Goal: Task Accomplishment & Management: Manage account settings

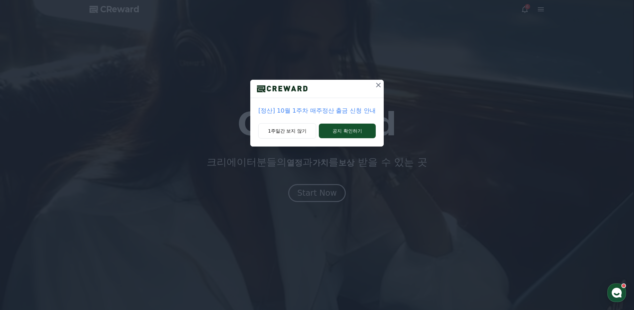
click at [377, 84] on icon at bounding box center [378, 85] width 8 height 8
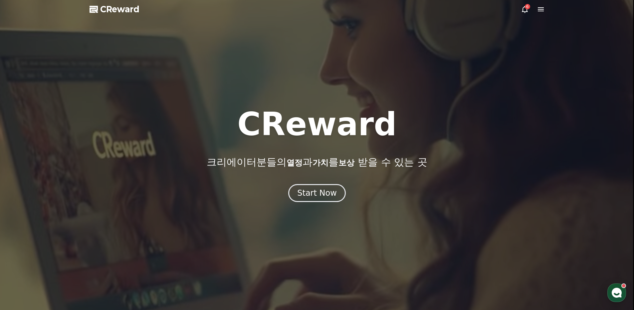
click at [335, 204] on div at bounding box center [317, 155] width 634 height 310
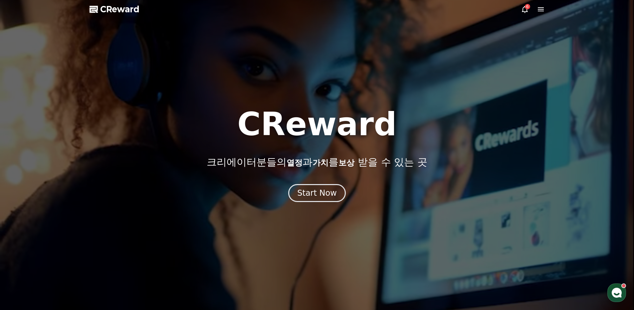
click at [615, 295] on icon "button" at bounding box center [616, 293] width 12 height 12
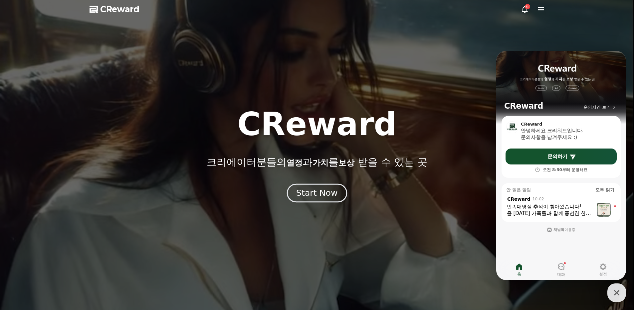
click at [307, 195] on div "Start Now" at bounding box center [316, 193] width 41 height 11
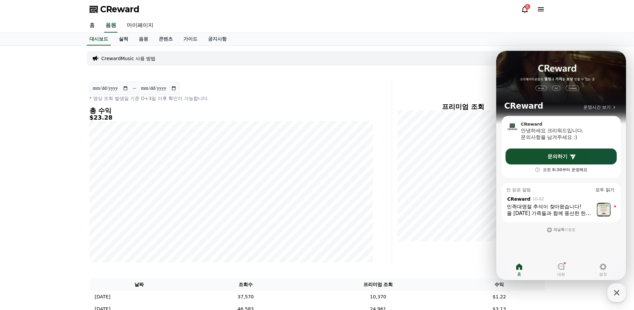
click at [123, 42] on link "실적" at bounding box center [123, 39] width 20 height 13
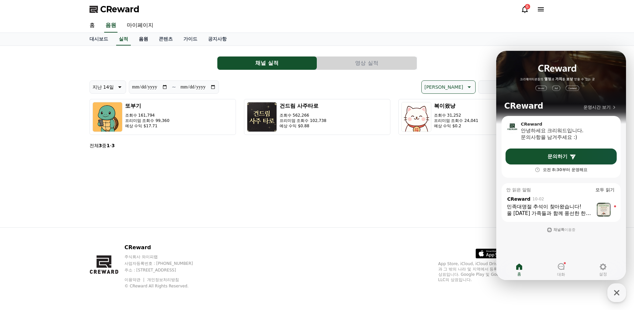
click at [144, 39] on link "음원" at bounding box center [143, 39] width 20 height 13
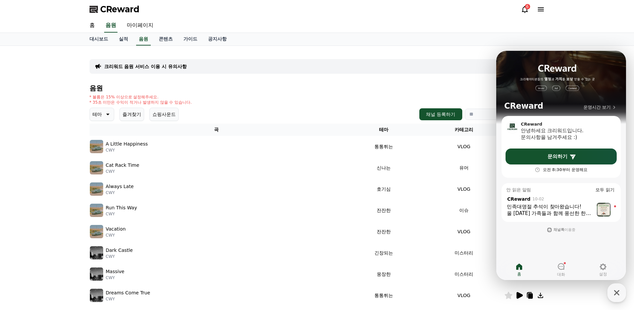
click at [407, 21] on div "홈 음원 마이페이지" at bounding box center [317, 26] width 466 height 14
click at [616, 291] on icon "button" at bounding box center [616, 293] width 12 height 12
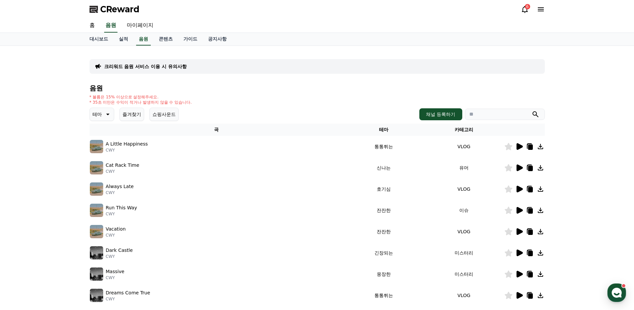
click at [519, 211] on icon at bounding box center [519, 210] width 6 height 7
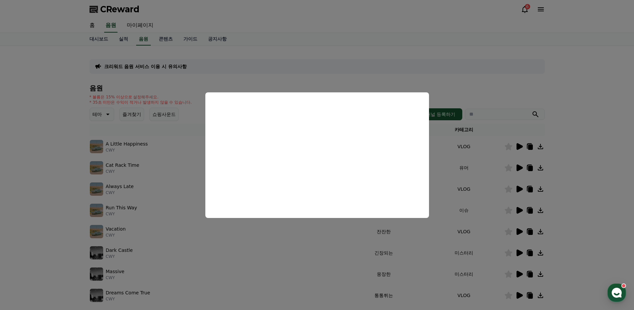
click at [54, 171] on button "close modal" at bounding box center [317, 155] width 634 height 310
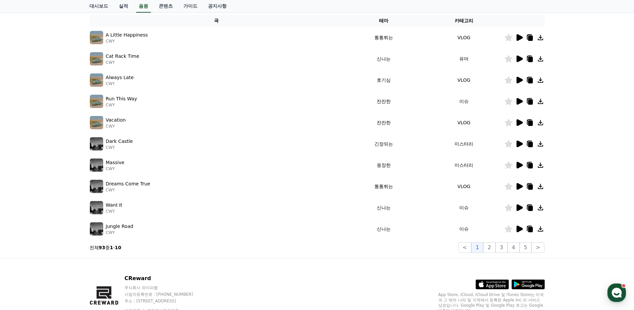
scroll to position [111, 0]
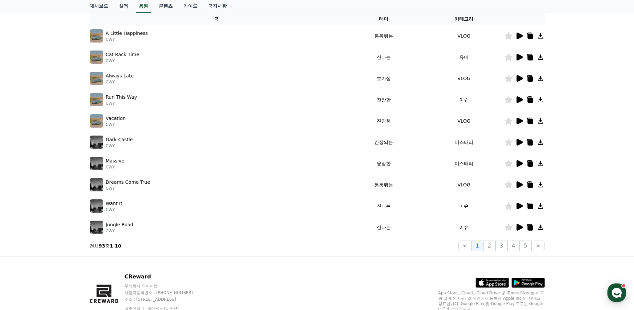
click at [521, 208] on icon at bounding box center [519, 206] width 8 height 8
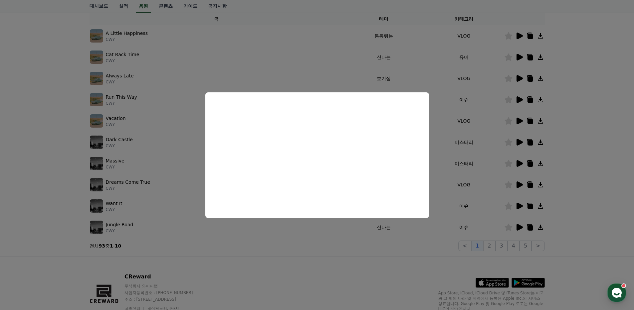
click at [521, 226] on button "close modal" at bounding box center [317, 155] width 634 height 310
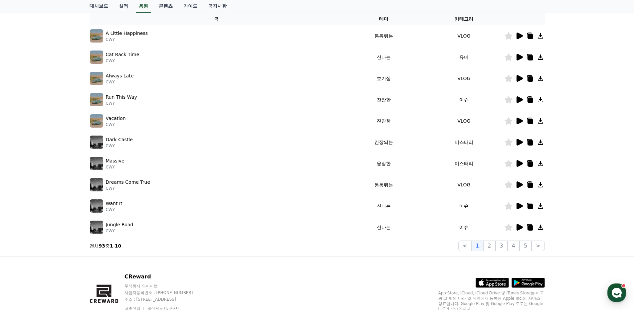
click at [522, 229] on icon at bounding box center [519, 227] width 8 height 8
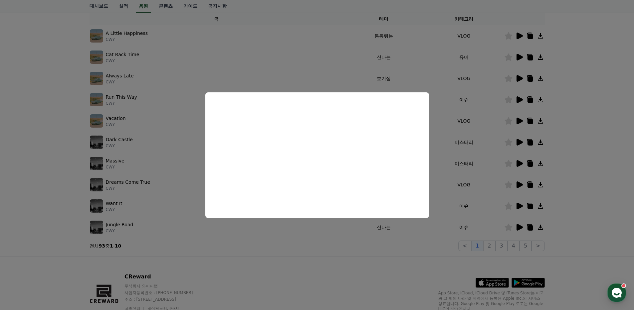
click at [494, 247] on button "close modal" at bounding box center [317, 155] width 634 height 310
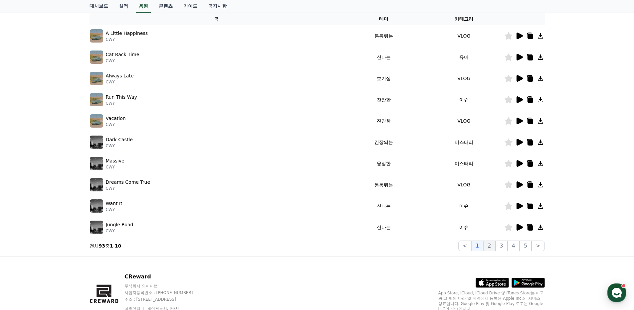
click at [495, 247] on button "2" at bounding box center [489, 246] width 12 height 11
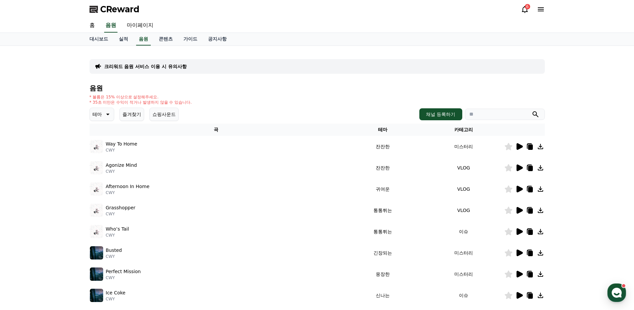
click at [516, 147] on icon at bounding box center [519, 147] width 8 height 8
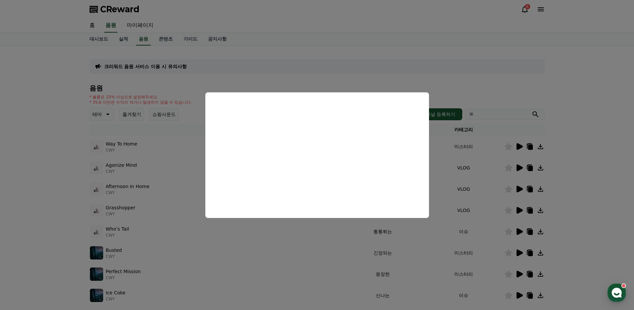
click at [583, 230] on button "close modal" at bounding box center [317, 155] width 634 height 310
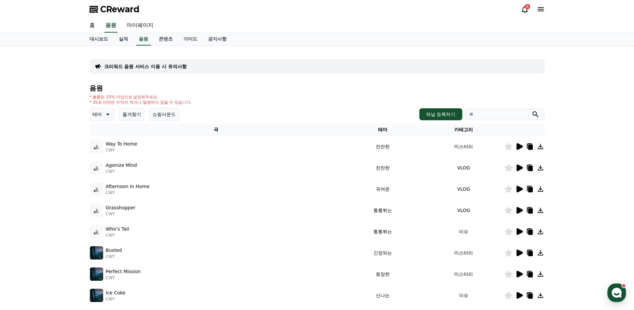
scroll to position [56, 0]
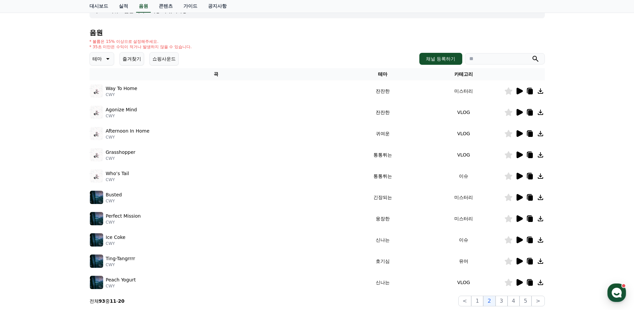
click at [518, 178] on icon at bounding box center [519, 176] width 6 height 7
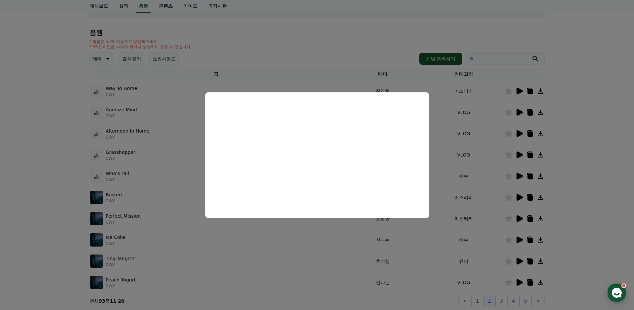
click at [593, 223] on button "close modal" at bounding box center [317, 155] width 634 height 310
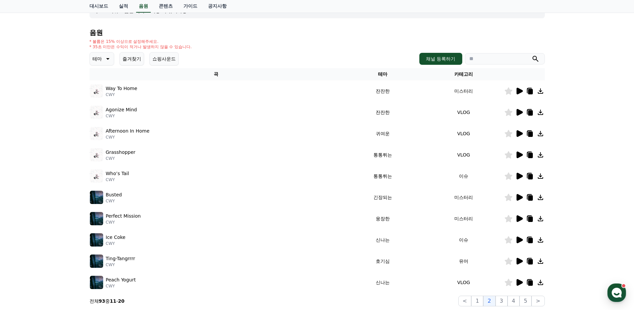
click at [520, 241] on icon at bounding box center [519, 240] width 6 height 7
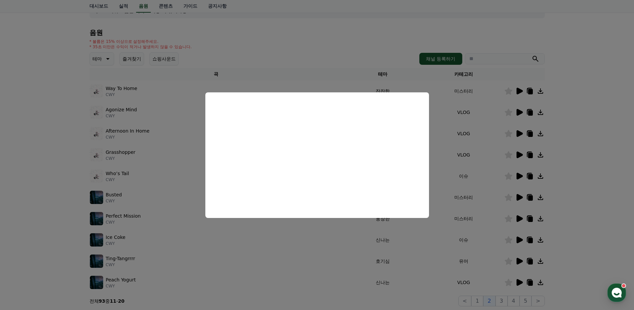
click at [620, 212] on button "close modal" at bounding box center [317, 155] width 634 height 310
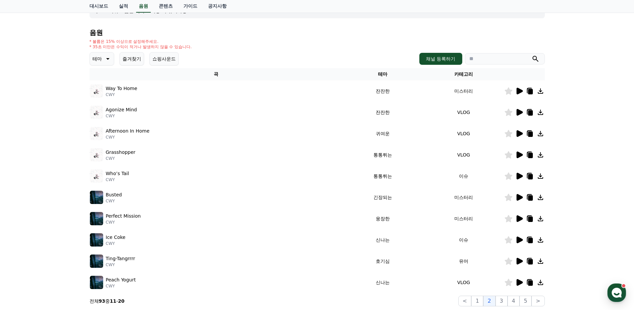
click at [517, 280] on icon at bounding box center [519, 282] width 6 height 7
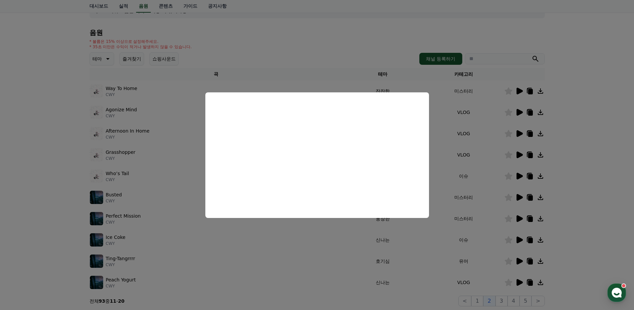
click at [585, 161] on button "close modal" at bounding box center [317, 155] width 634 height 310
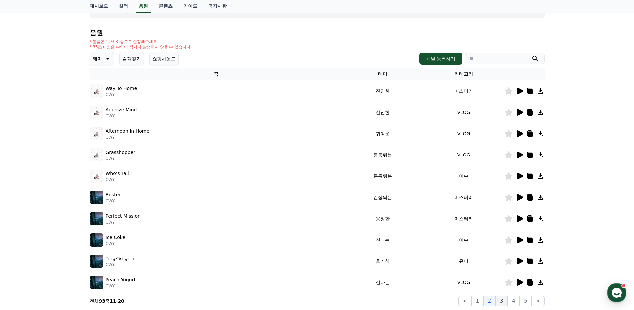
click at [503, 305] on button "3" at bounding box center [501, 301] width 12 height 11
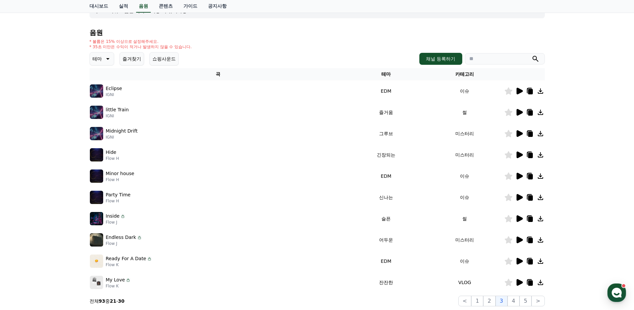
click at [519, 111] on icon at bounding box center [519, 112] width 6 height 7
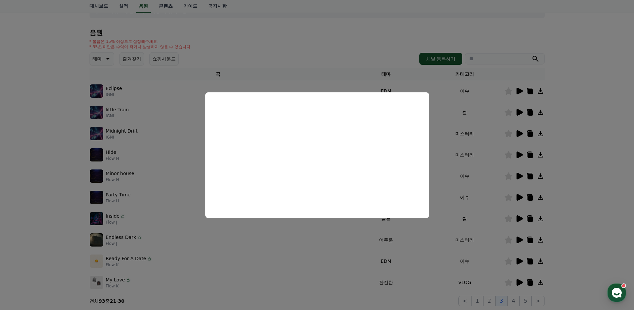
click at [30, 156] on button "close modal" at bounding box center [317, 155] width 634 height 310
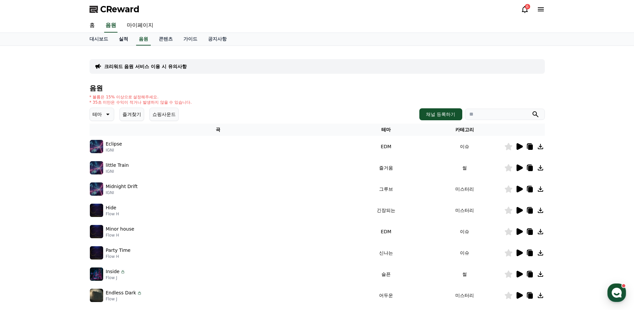
click at [119, 40] on link "실적" at bounding box center [123, 39] width 20 height 13
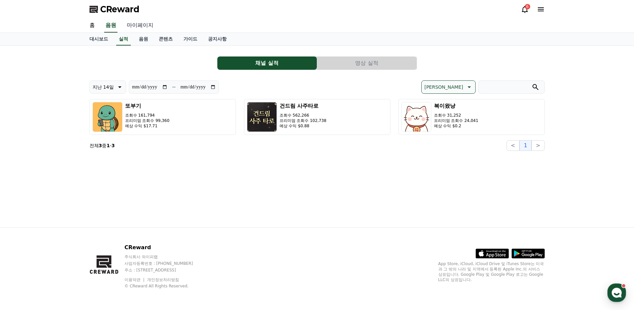
click at [153, 30] on link "마이페이지" at bounding box center [139, 26] width 37 height 14
select select "**********"
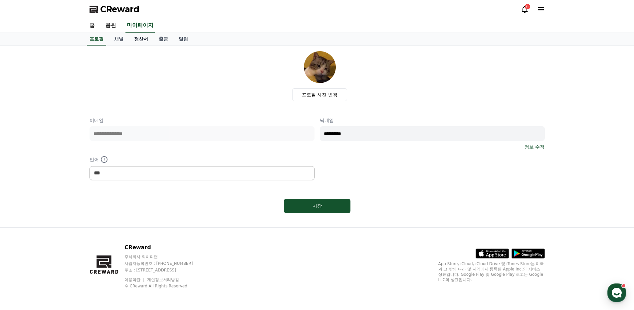
click at [146, 41] on link "정산서" at bounding box center [141, 39] width 25 height 13
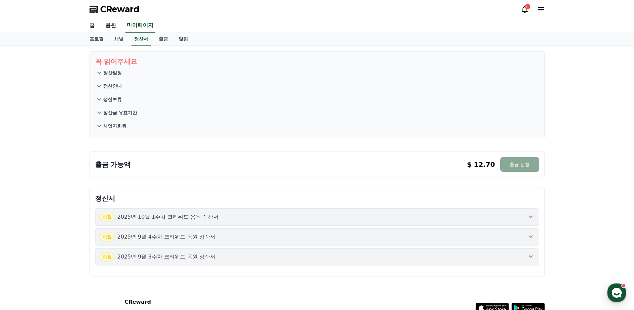
click at [117, 126] on p "사업자회원" at bounding box center [114, 126] width 23 height 7
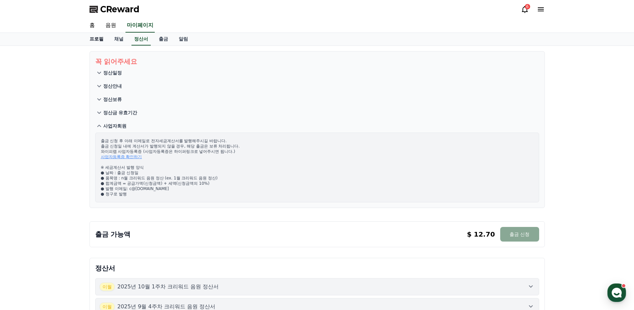
click at [102, 45] on link "프로필" at bounding box center [96, 39] width 25 height 13
select select "**********"
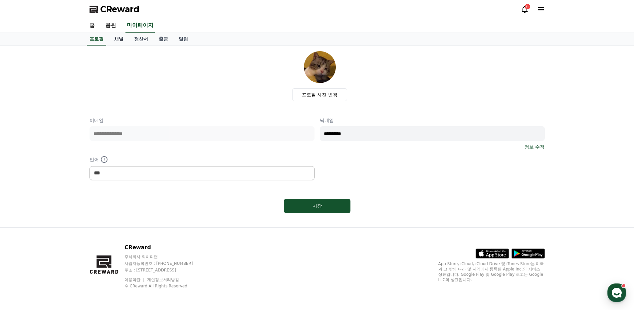
click at [117, 41] on link "채널" at bounding box center [119, 39] width 20 height 13
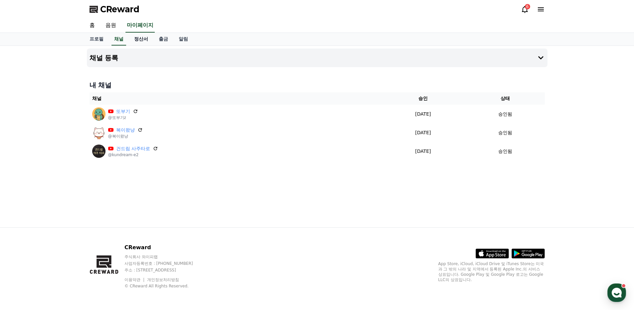
click at [137, 44] on link "정산서" at bounding box center [141, 39] width 25 height 13
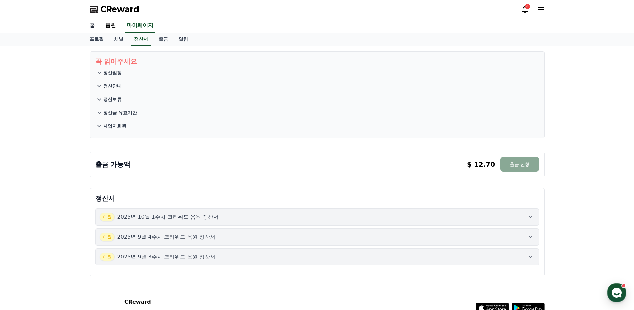
click at [91, 27] on link "홈" at bounding box center [92, 26] width 16 height 14
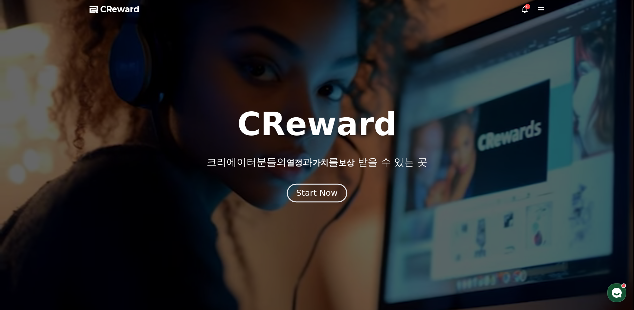
click at [314, 196] on div "Start Now" at bounding box center [316, 193] width 41 height 11
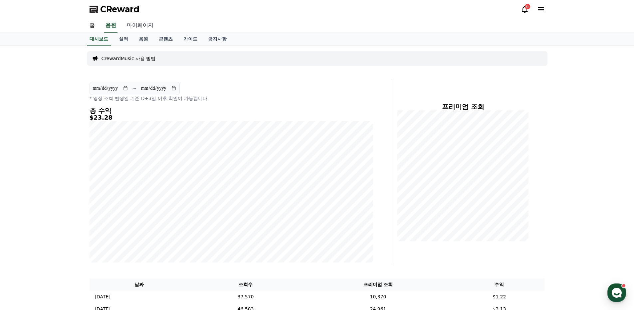
click at [131, 29] on link "마이페이지" at bounding box center [139, 26] width 37 height 14
select select "**********"
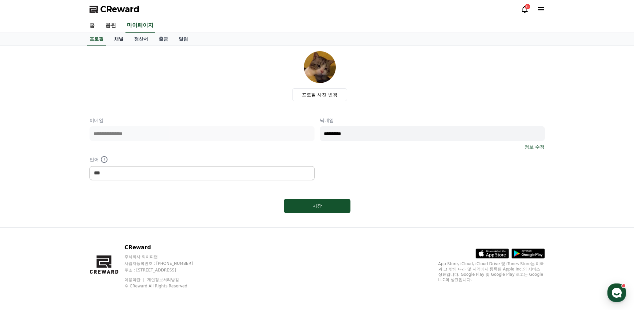
click at [121, 37] on link "채널" at bounding box center [119, 39] width 20 height 13
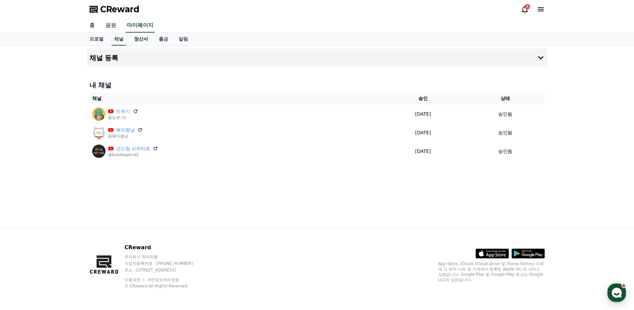
click at [146, 40] on link "정산서" at bounding box center [141, 39] width 25 height 13
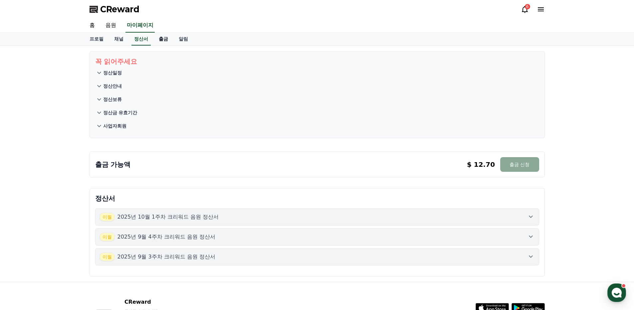
click at [164, 44] on link "출금" at bounding box center [163, 39] width 20 height 13
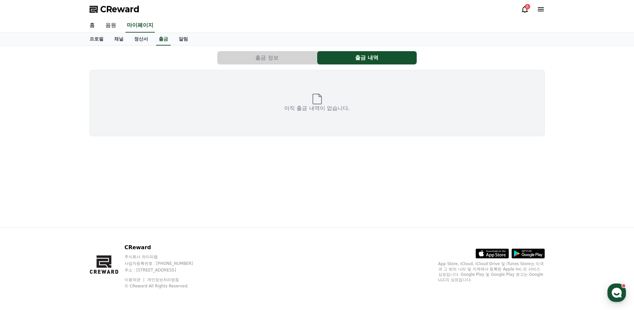
click at [241, 53] on button "출금 정보" at bounding box center [266, 57] width 99 height 13
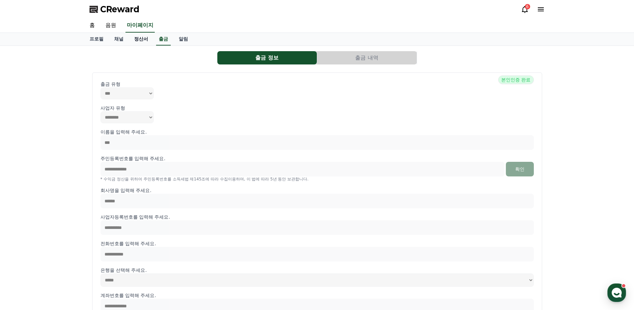
click at [137, 41] on link "정산서" at bounding box center [141, 39] width 25 height 13
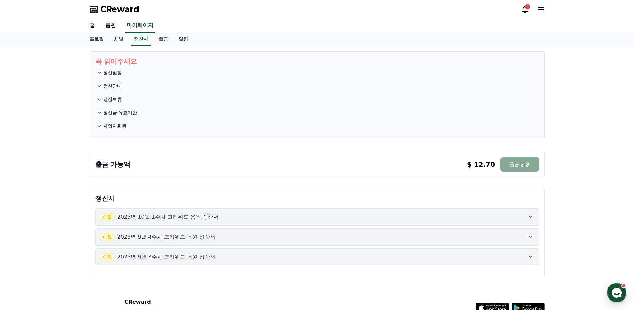
click at [109, 126] on p "사업자회원" at bounding box center [114, 126] width 23 height 7
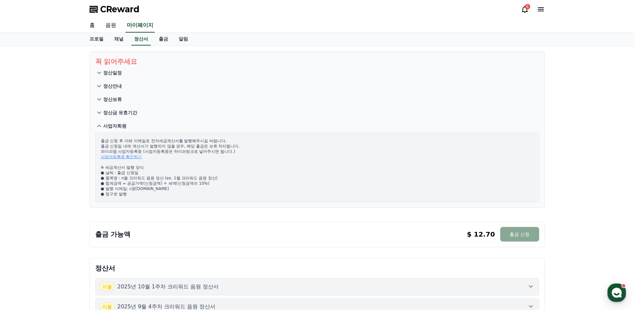
click at [115, 73] on p "정산일정" at bounding box center [112, 73] width 19 height 7
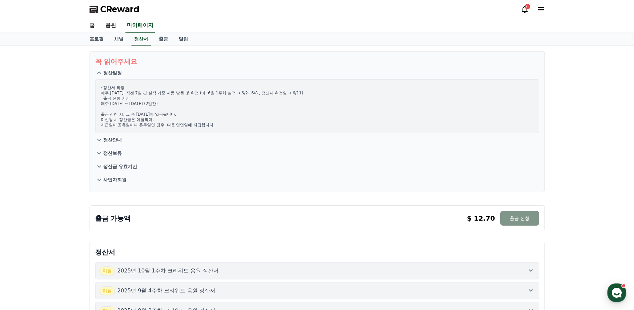
click at [530, 221] on button "출금 신청" at bounding box center [519, 218] width 39 height 15
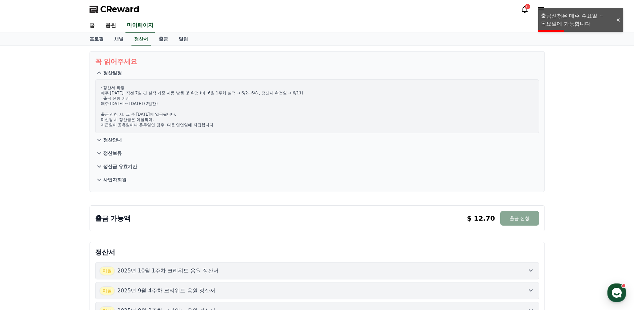
click at [617, 21] on div at bounding box center [617, 20] width 11 height 6
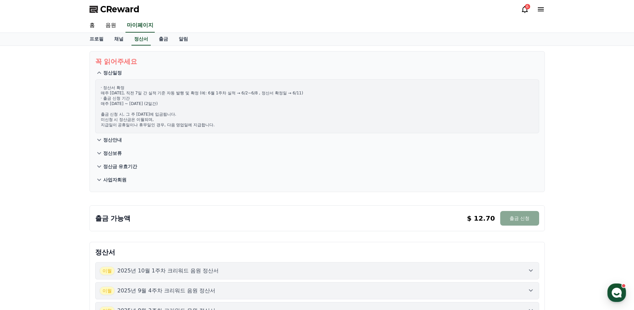
click at [111, 182] on p "사업자회원" at bounding box center [114, 180] width 23 height 7
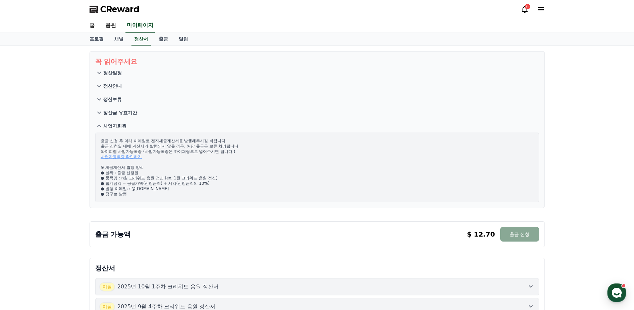
click at [133, 157] on link "사업자등록증 확인하기" at bounding box center [121, 157] width 41 height 5
click at [120, 39] on link "채널" at bounding box center [119, 39] width 20 height 13
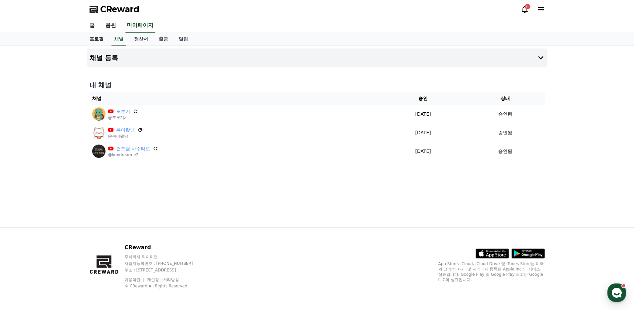
click at [96, 40] on link "프로필" at bounding box center [96, 39] width 25 height 13
select select "**********"
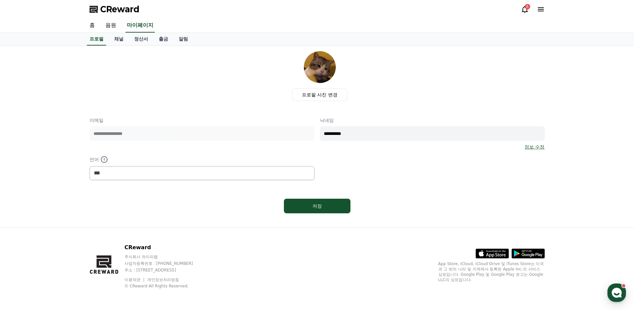
click at [96, 24] on link "홈" at bounding box center [92, 26] width 16 height 14
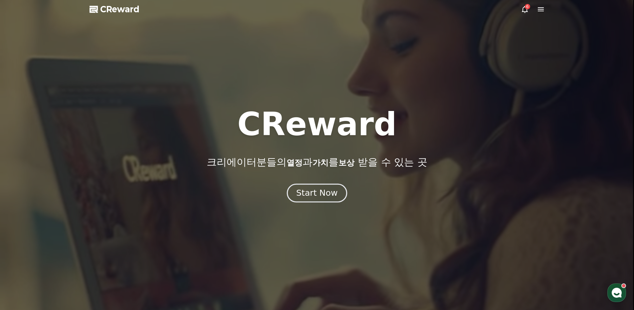
click at [308, 193] on div "Start Now" at bounding box center [316, 193] width 41 height 11
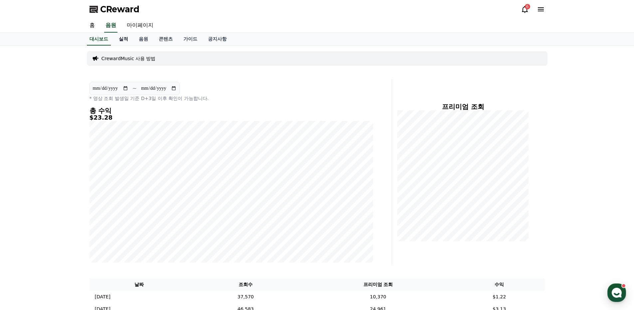
click at [126, 39] on link "실적" at bounding box center [123, 39] width 20 height 13
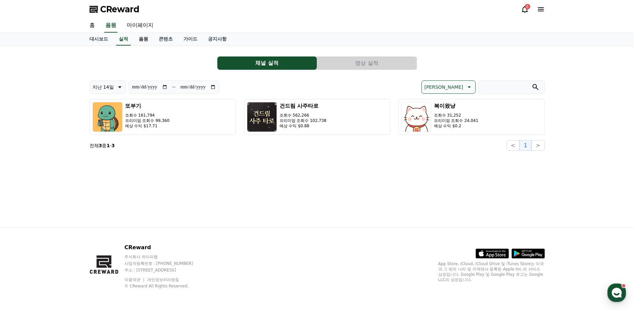
click at [142, 41] on link "음원" at bounding box center [143, 39] width 20 height 13
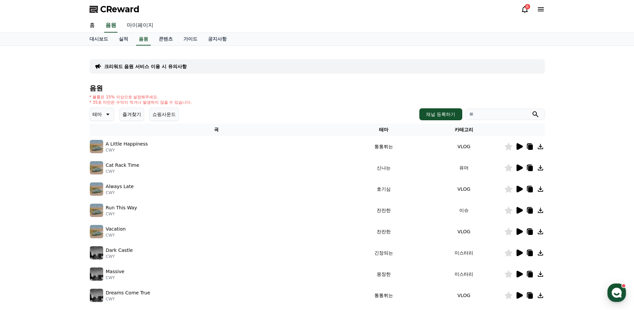
click at [140, 25] on link "마이페이지" at bounding box center [139, 26] width 37 height 14
select select "**********"
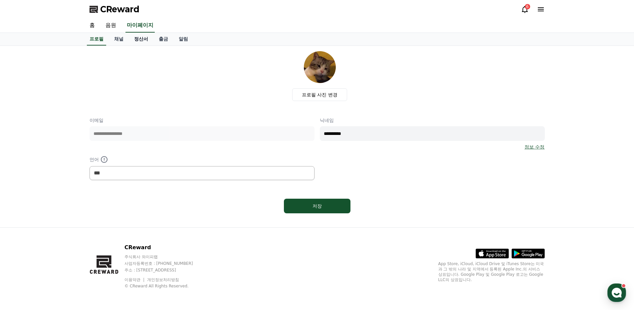
click at [141, 43] on link "정산서" at bounding box center [141, 39] width 25 height 13
